Goal: Navigation & Orientation: Find specific page/section

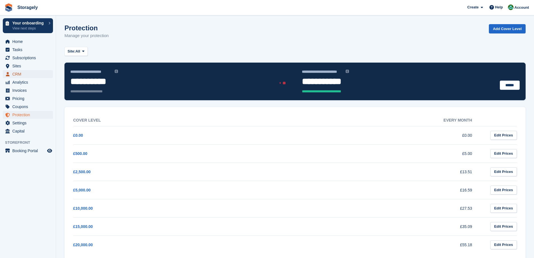
drag, startPoint x: 0, startPoint y: 0, endPoint x: 26, endPoint y: 75, distance: 79.0
click at [26, 75] on span "CRM" at bounding box center [29, 74] width 34 height 8
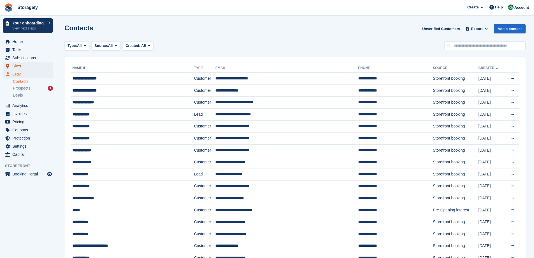
click at [28, 67] on span "Sites" at bounding box center [29, 66] width 34 height 8
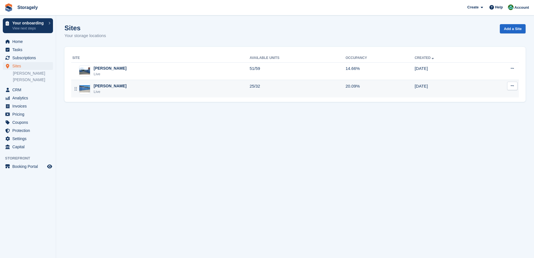
click at [105, 93] on div "Live" at bounding box center [110, 92] width 33 height 6
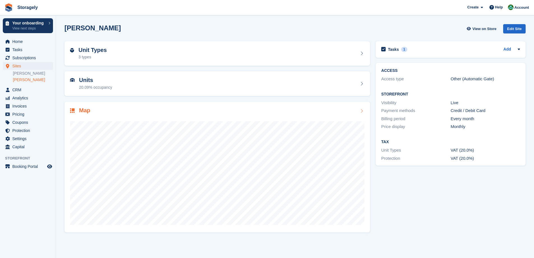
click at [117, 111] on div "Map" at bounding box center [217, 111] width 294 height 8
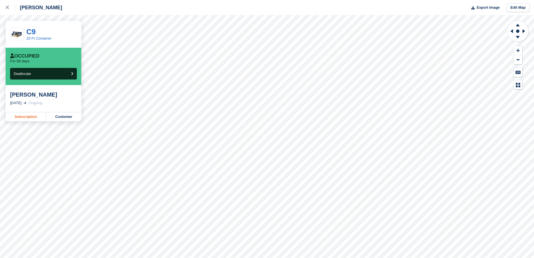
click at [29, 116] on link "Subscription" at bounding box center [26, 116] width 41 height 9
click at [10, 10] on div at bounding box center [10, 7] width 9 height 7
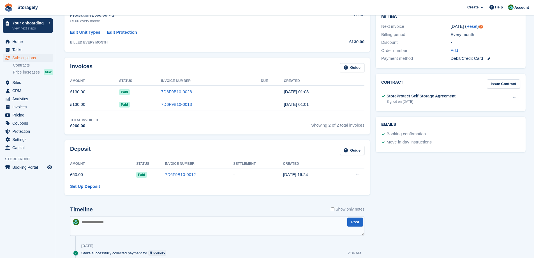
scroll to position [264, 0]
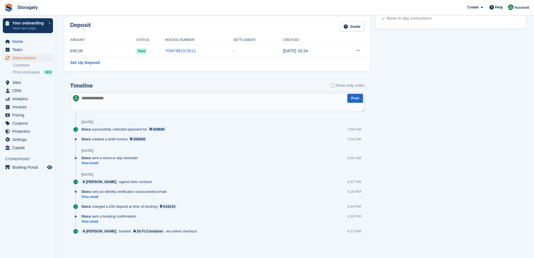
click at [112, 100] on textarea at bounding box center [217, 102] width 294 height 20
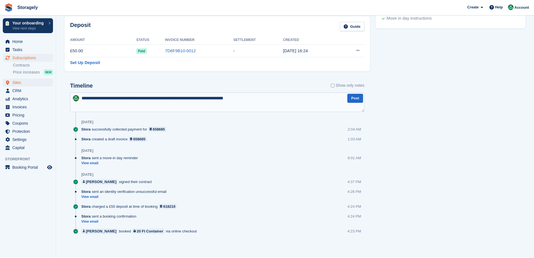
drag, startPoint x: 258, startPoint y: 97, endPoint x: 19, endPoint y: 82, distance: 239.4
click at [265, 103] on textarea "**********" at bounding box center [217, 102] width 294 height 20
type textarea "**********"
click at [356, 98] on button "Post" at bounding box center [355, 98] width 16 height 9
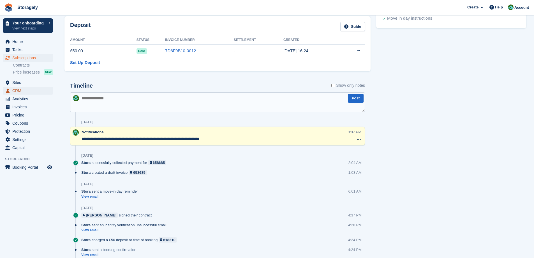
click at [26, 91] on span "CRM" at bounding box center [29, 91] width 34 height 8
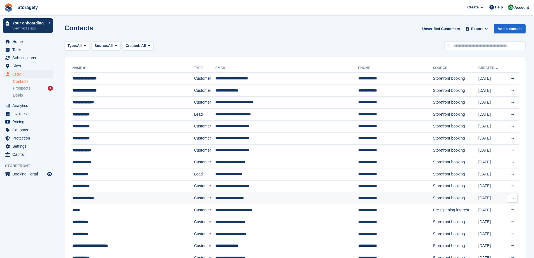
click at [105, 197] on div "**********" at bounding box center [120, 198] width 97 height 6
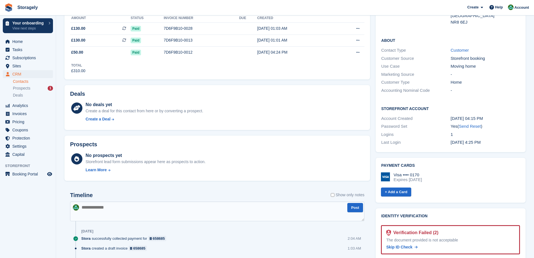
scroll to position [112, 0]
click at [180, 213] on textarea at bounding box center [217, 211] width 294 height 20
paste textarea "**********"
type textarea "**********"
click at [354, 207] on button "Post" at bounding box center [355, 207] width 16 height 9
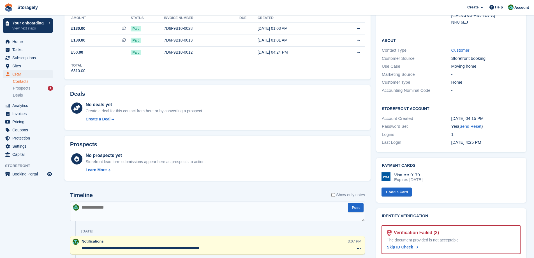
click at [204, 192] on div "Timeline Show only notes" at bounding box center [217, 197] width 295 height 10
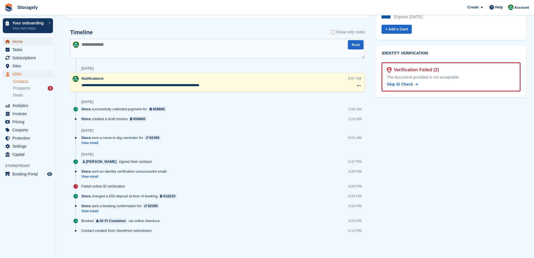
click at [17, 40] on span "Home" at bounding box center [29, 42] width 34 height 8
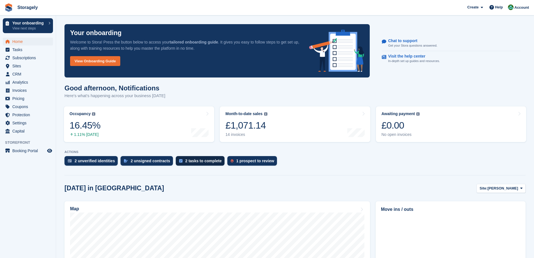
click at [202, 161] on div "2 tasks to complete" at bounding box center [203, 160] width 36 height 4
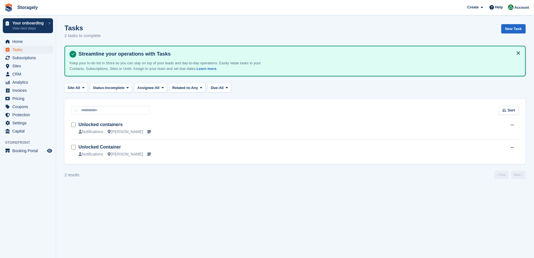
click at [112, 121] on td "Unlocked containers Notifications Preston" at bounding box center [270, 128] width 382 height 22
click at [110, 124] on link "Unlocked containers" at bounding box center [101, 124] width 44 height 5
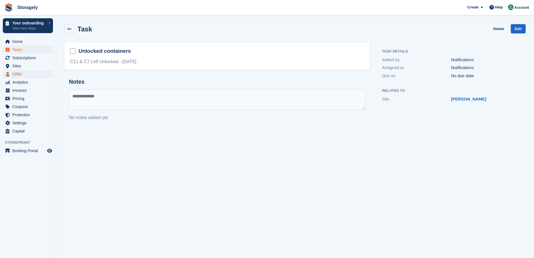
click at [23, 70] on span "CRM" at bounding box center [29, 74] width 34 height 8
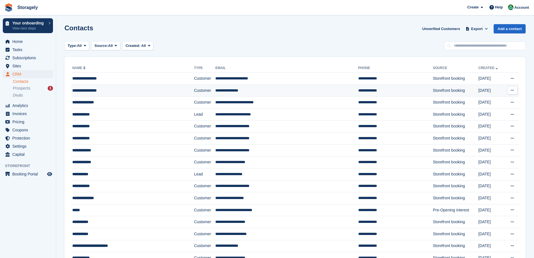
click at [102, 89] on div "**********" at bounding box center [120, 90] width 97 height 6
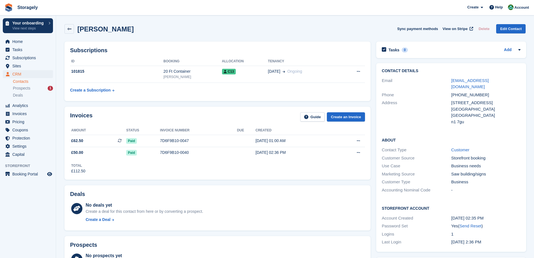
click at [24, 83] on link "Contacts" at bounding box center [33, 81] width 40 height 5
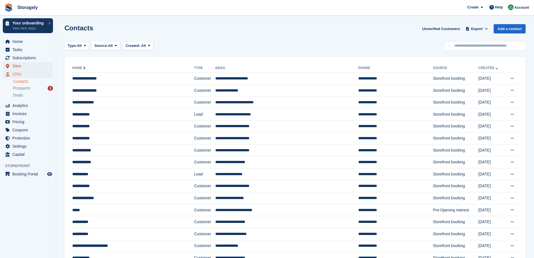
click at [15, 65] on span "Sites" at bounding box center [29, 66] width 34 height 8
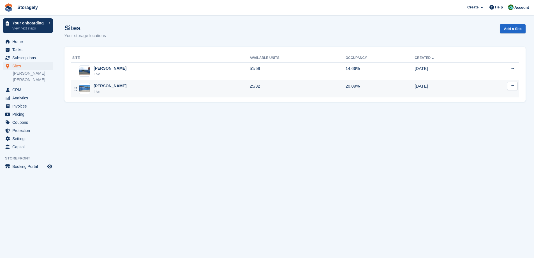
click at [134, 87] on div "Preston Live" at bounding box center [160, 88] width 177 height 11
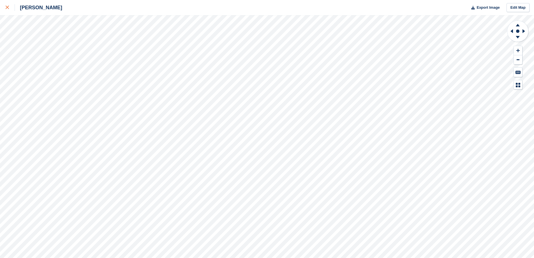
drag, startPoint x: 15, startPoint y: 10, endPoint x: 11, endPoint y: 11, distance: 3.8
click at [11, 11] on div "[PERSON_NAME]" at bounding box center [31, 7] width 62 height 15
click at [6, 10] on div at bounding box center [10, 7] width 9 height 7
